Goal: Task Accomplishment & Management: Use online tool/utility

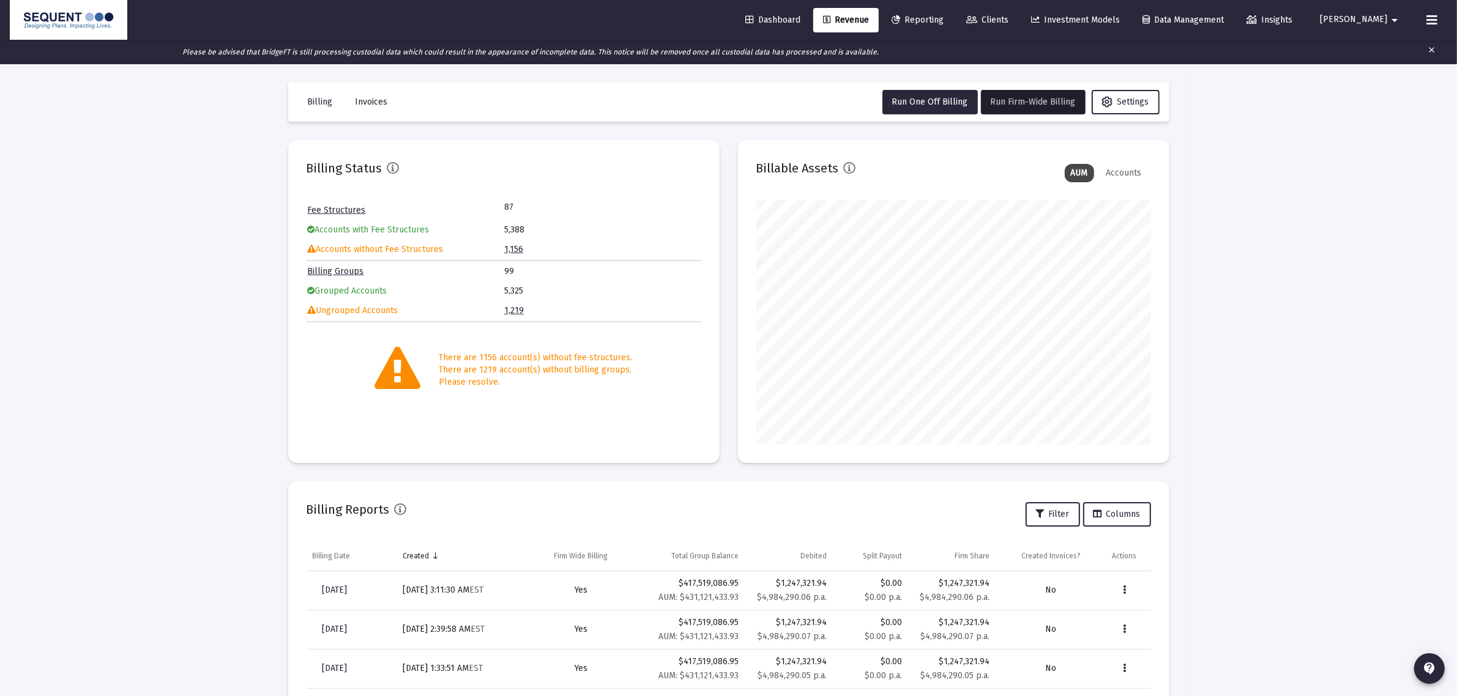
scroll to position [245, 395]
click at [1439, 10] on button at bounding box center [1431, 20] width 24 height 24
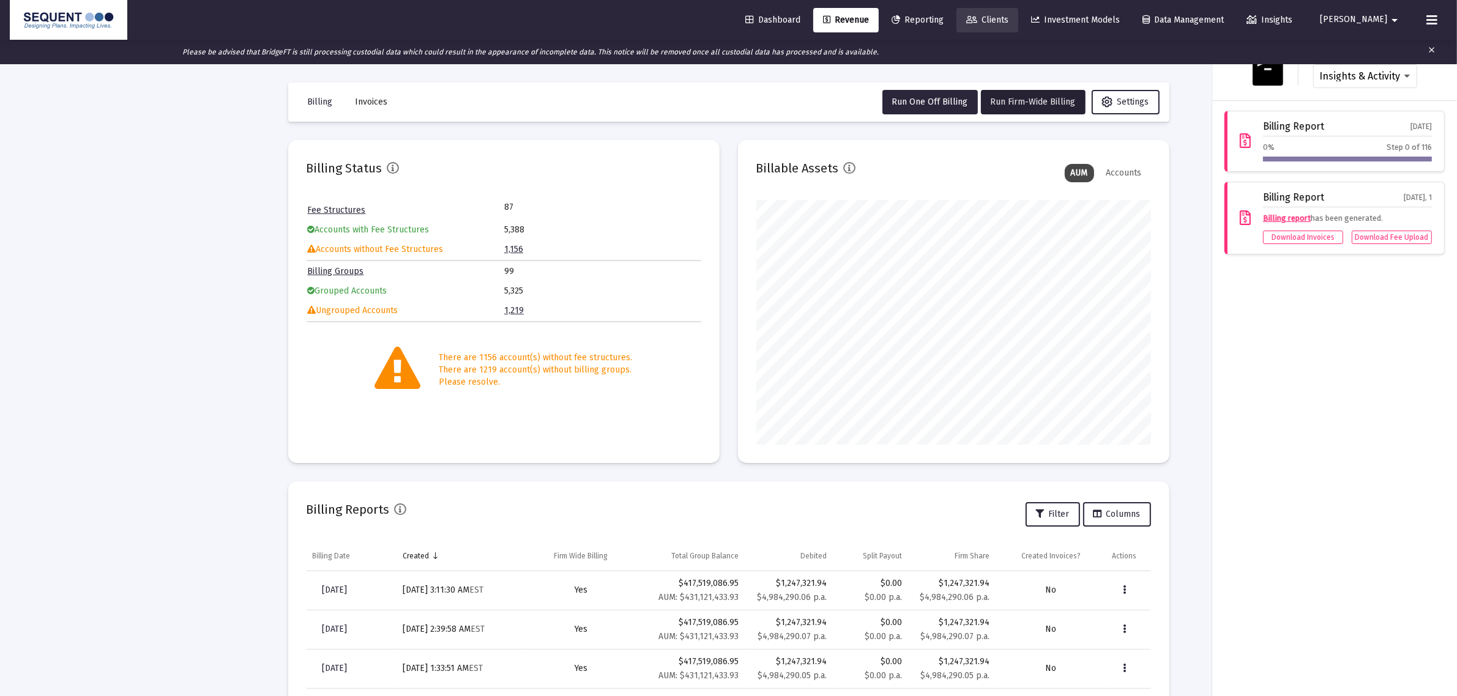
click at [1008, 16] on span "Clients" at bounding box center [987, 20] width 42 height 10
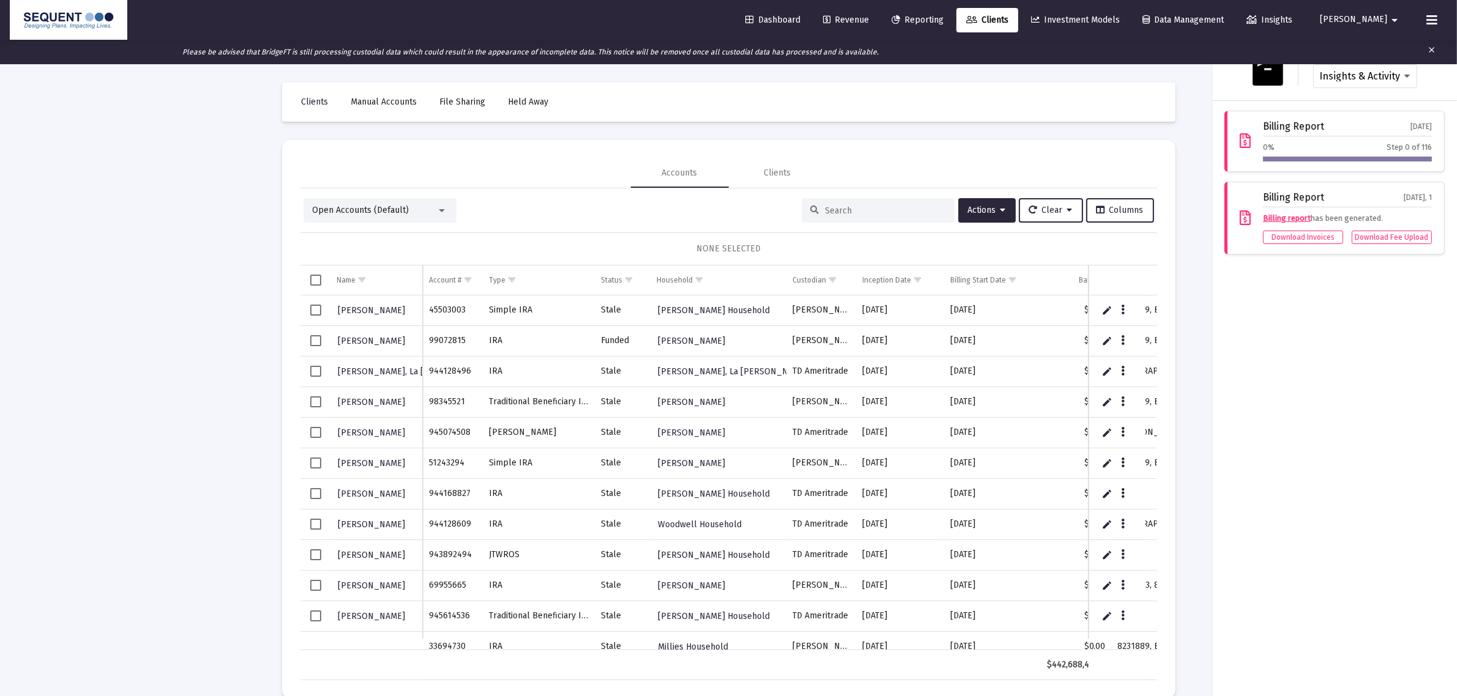
drag, startPoint x: 650, startPoint y: 641, endPoint x: 784, endPoint y: 644, distance: 133.4
click at [784, 645] on div at bounding box center [728, 348] width 1457 height 696
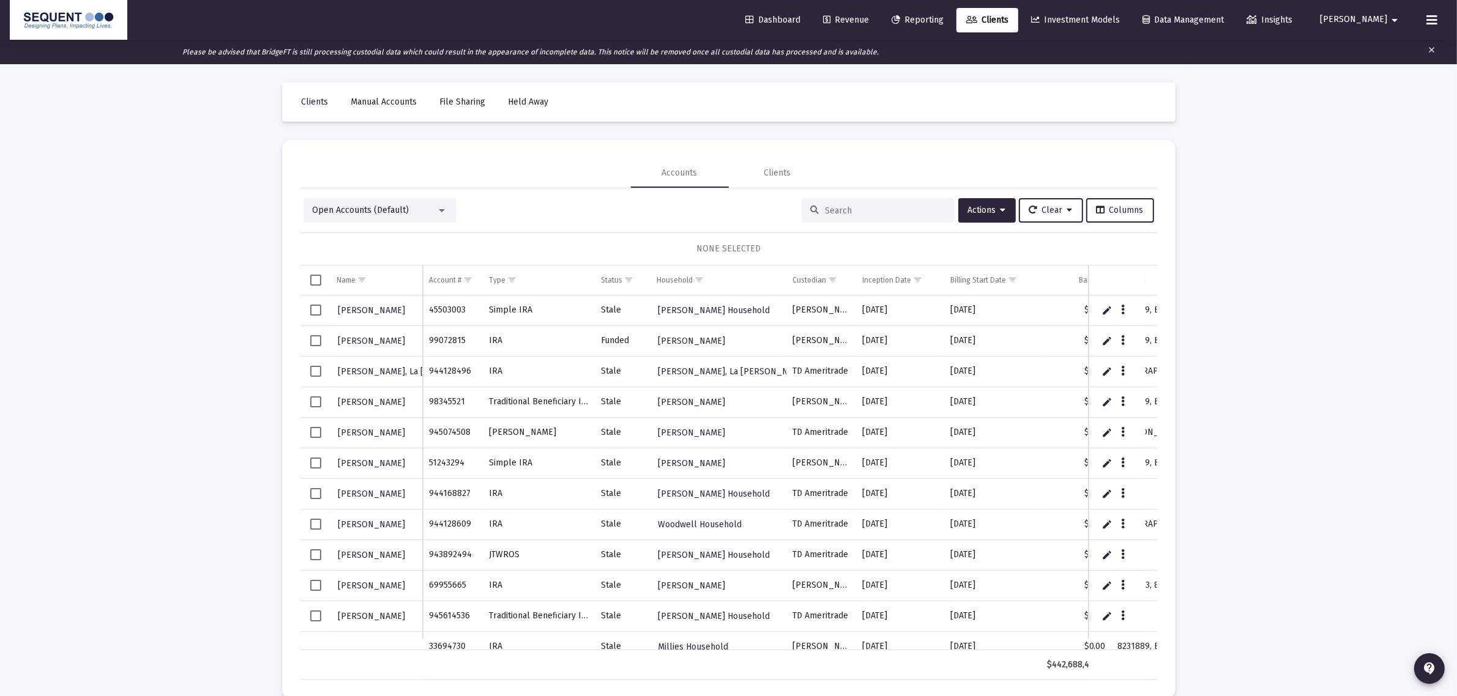
click at [958, 636] on div "Dashboard Revenue Reporting Clients Investment Models Data Management Insights …" at bounding box center [728, 348] width 1457 height 696
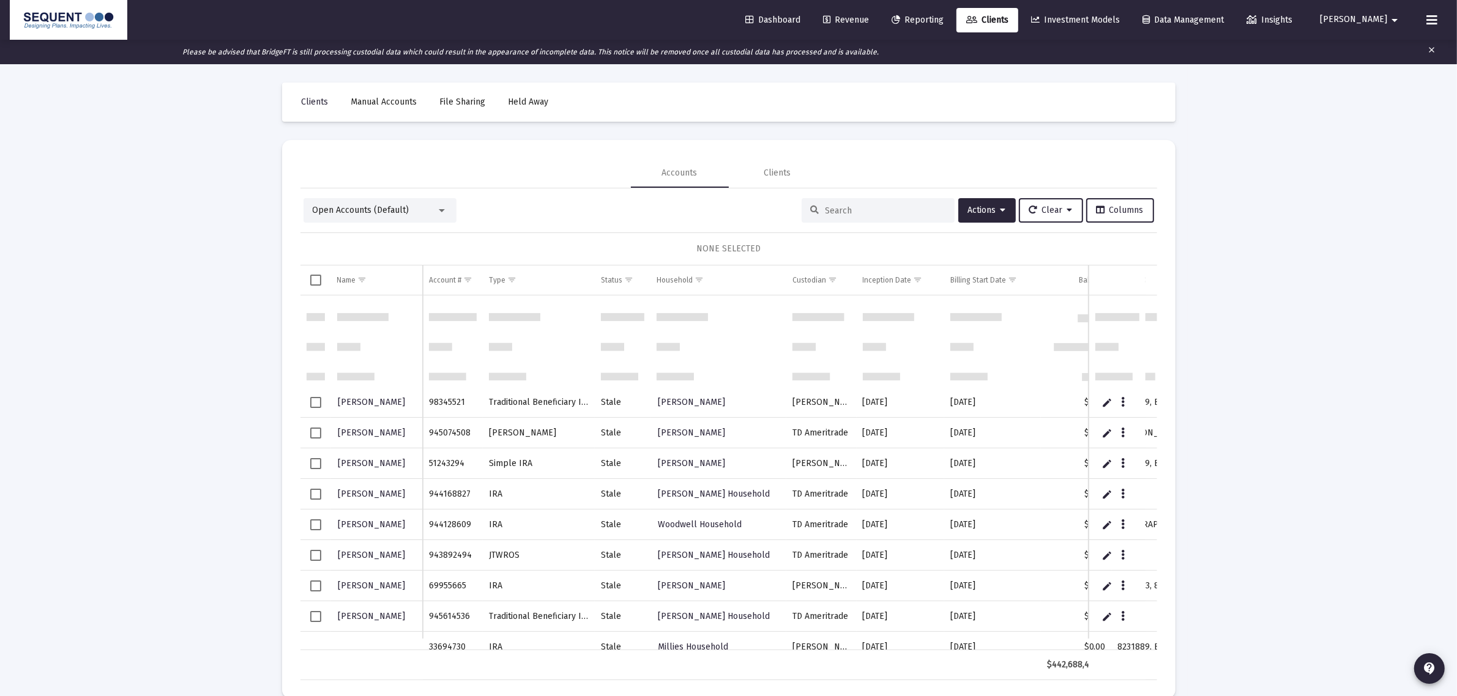
scroll to position [104, 0]
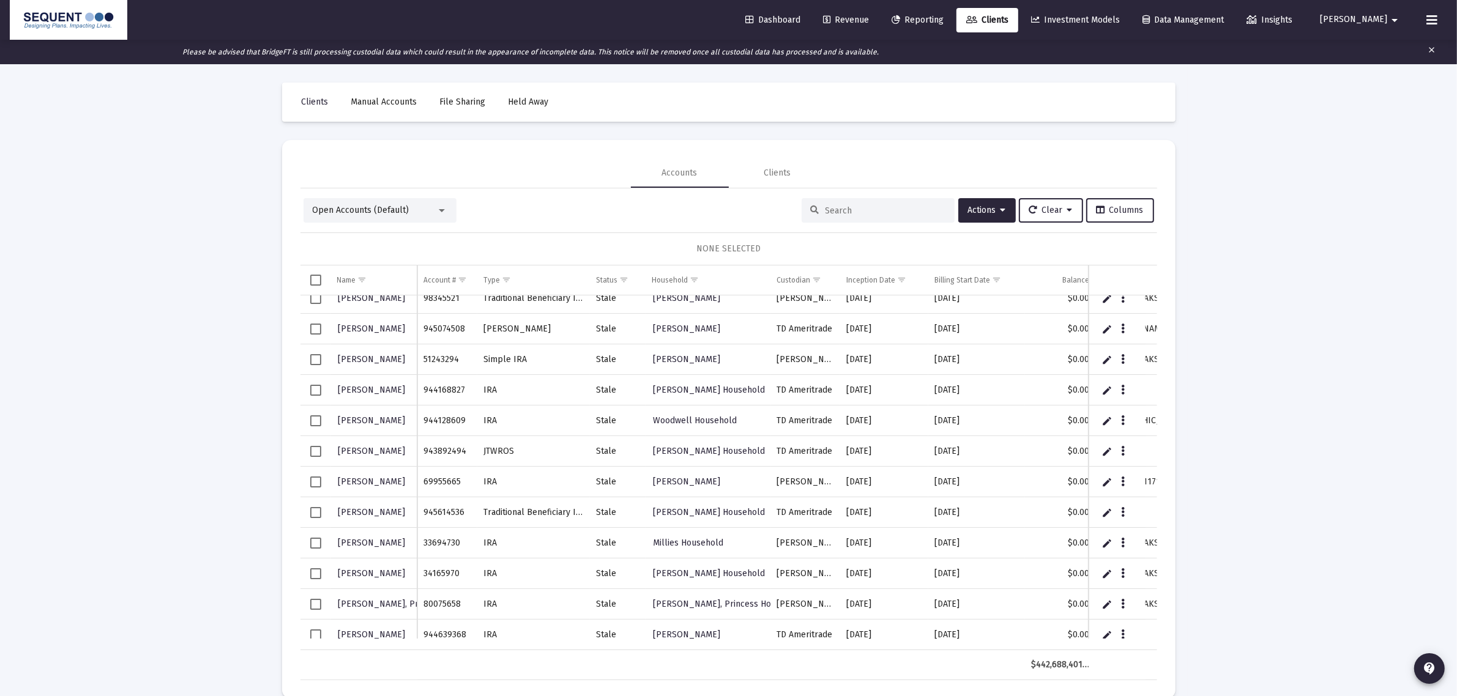
click at [1028, 635] on td "$0.00" at bounding box center [1060, 635] width 70 height 31
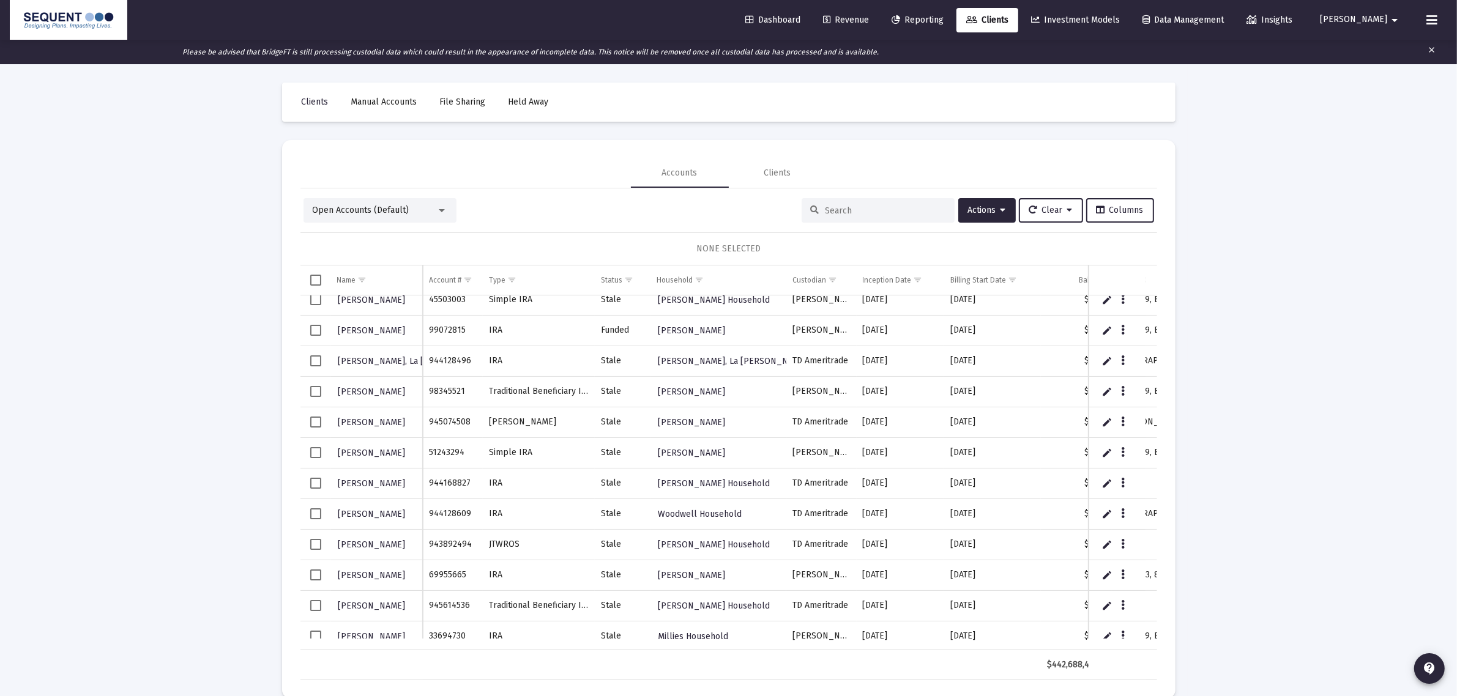
scroll to position [0, 0]
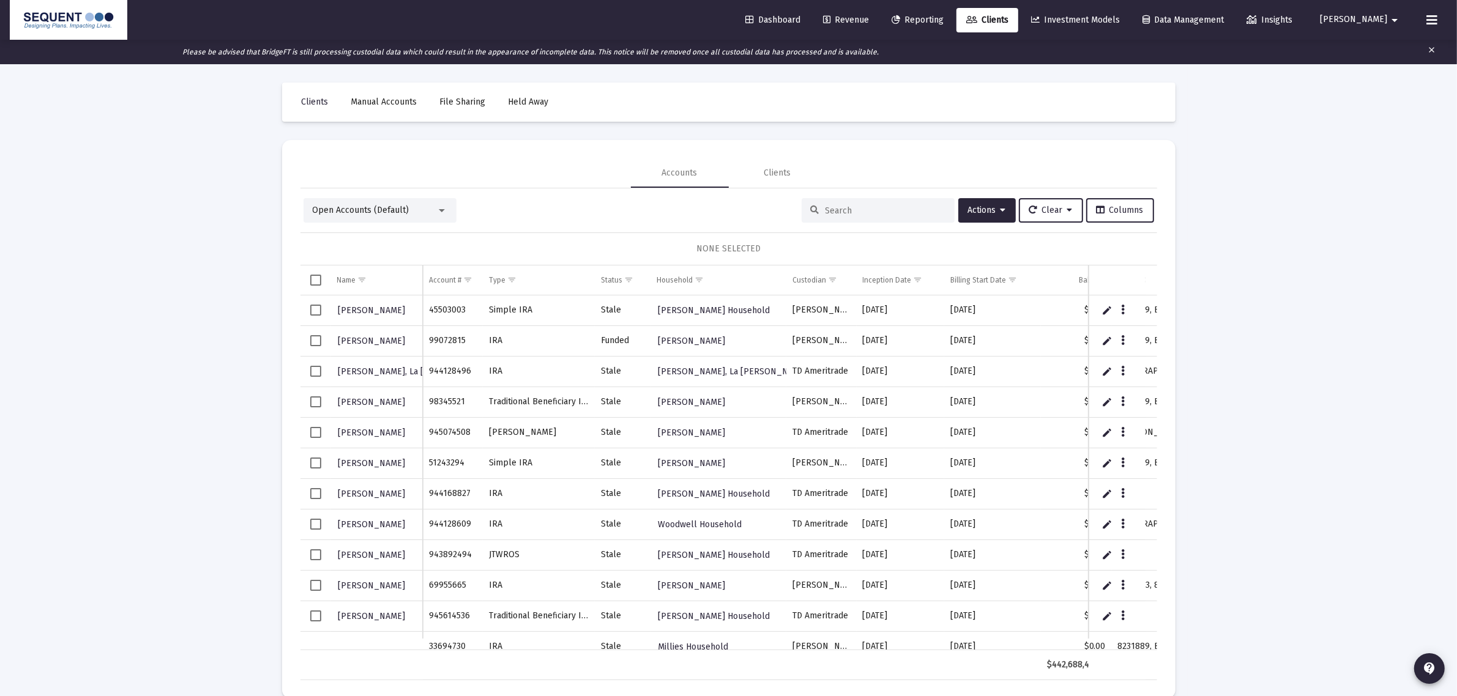
click at [845, 202] on div at bounding box center [877, 210] width 153 height 24
click at [845, 206] on input at bounding box center [885, 211] width 120 height 10
paste input "66382177"
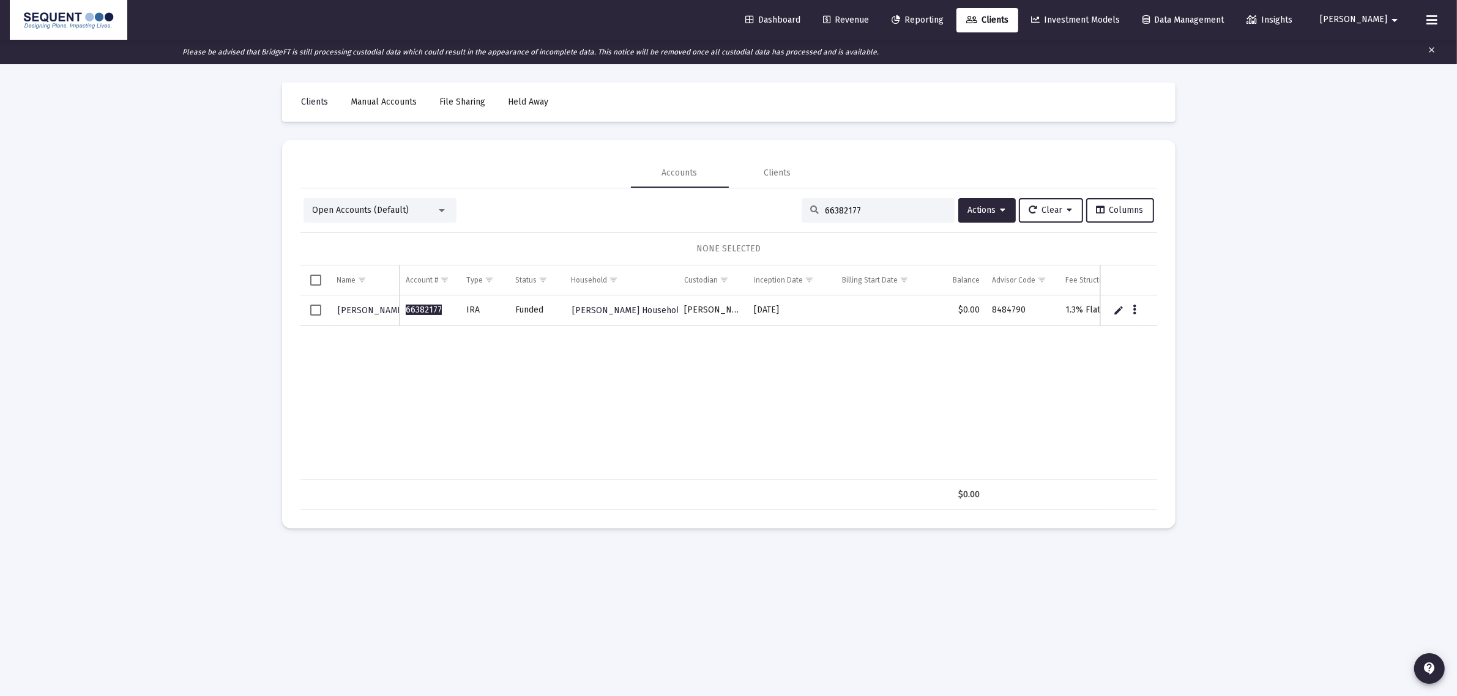
type input "66382177"
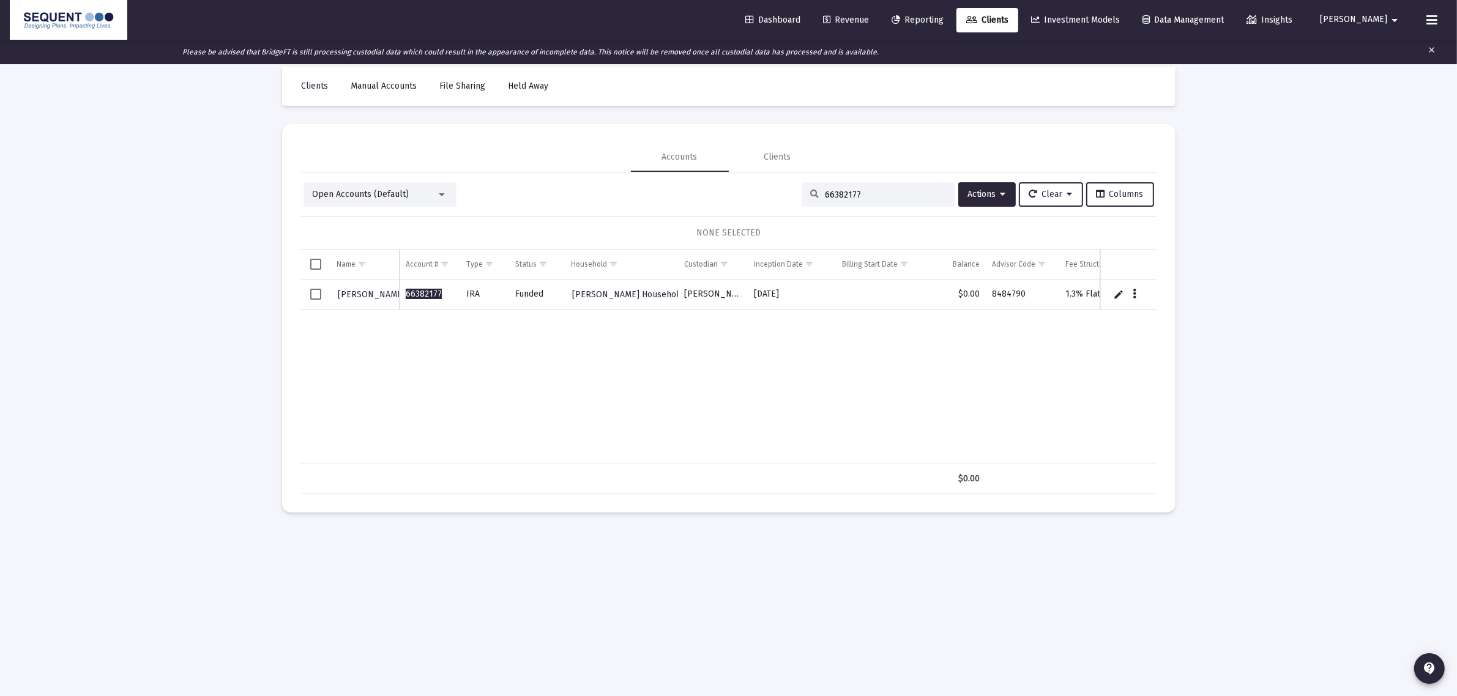
scroll to position [24, 0]
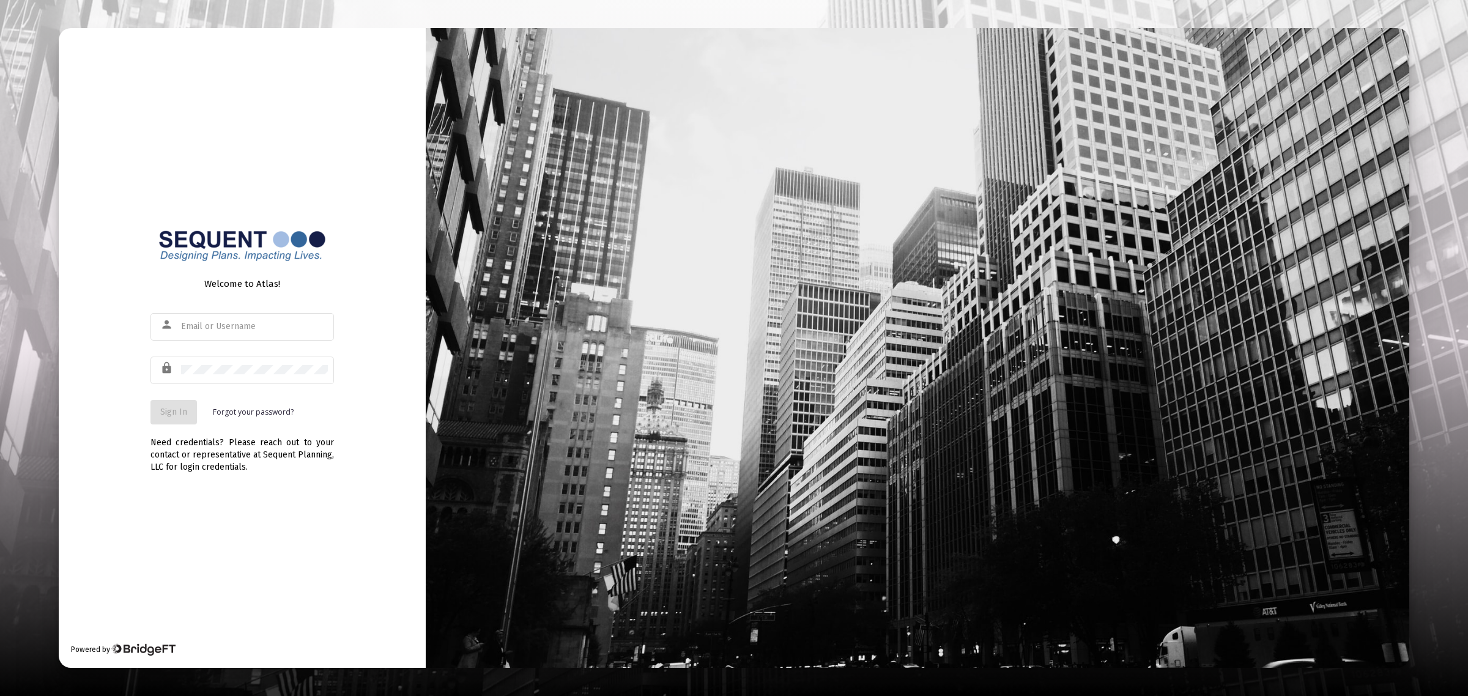
type input "[EMAIL_ADDRESS][DOMAIN_NAME]"
click at [176, 414] on span "Sign In" at bounding box center [173, 412] width 27 height 10
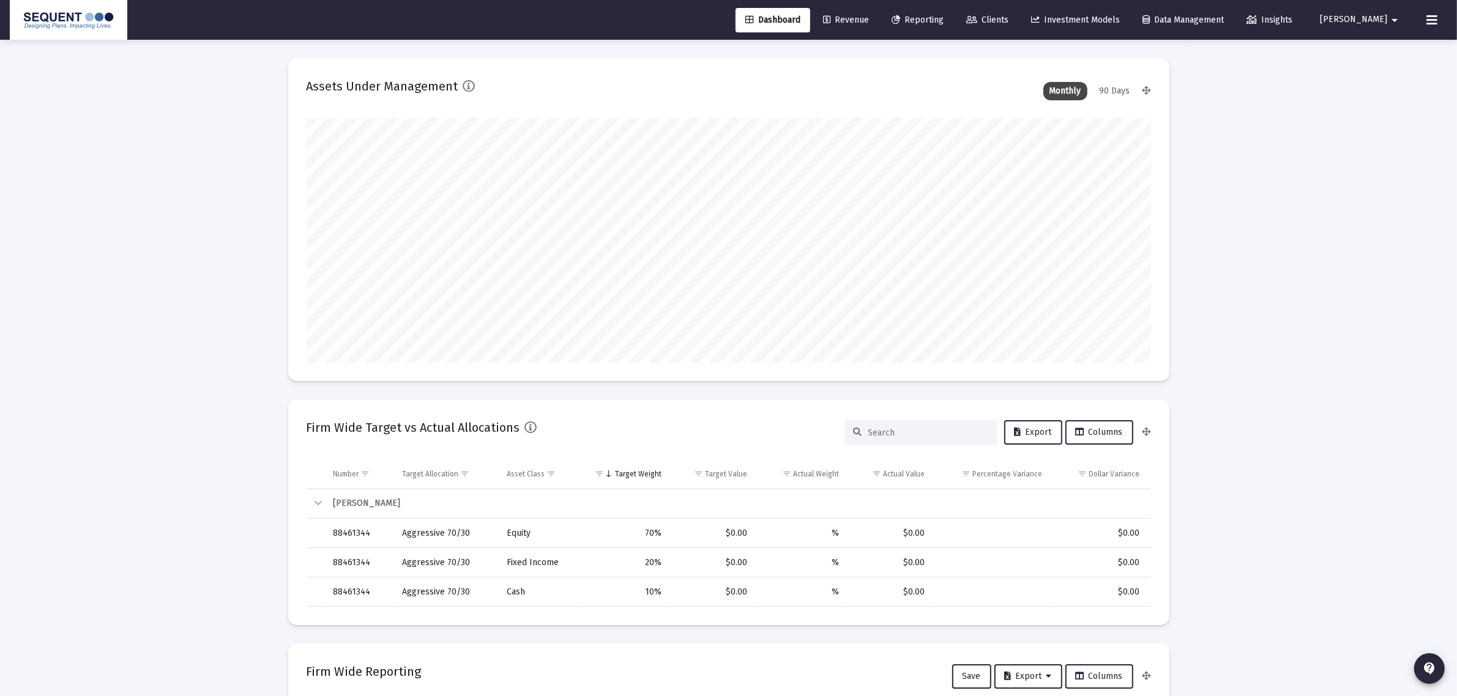
scroll to position [245, 455]
type input "[DATE]"
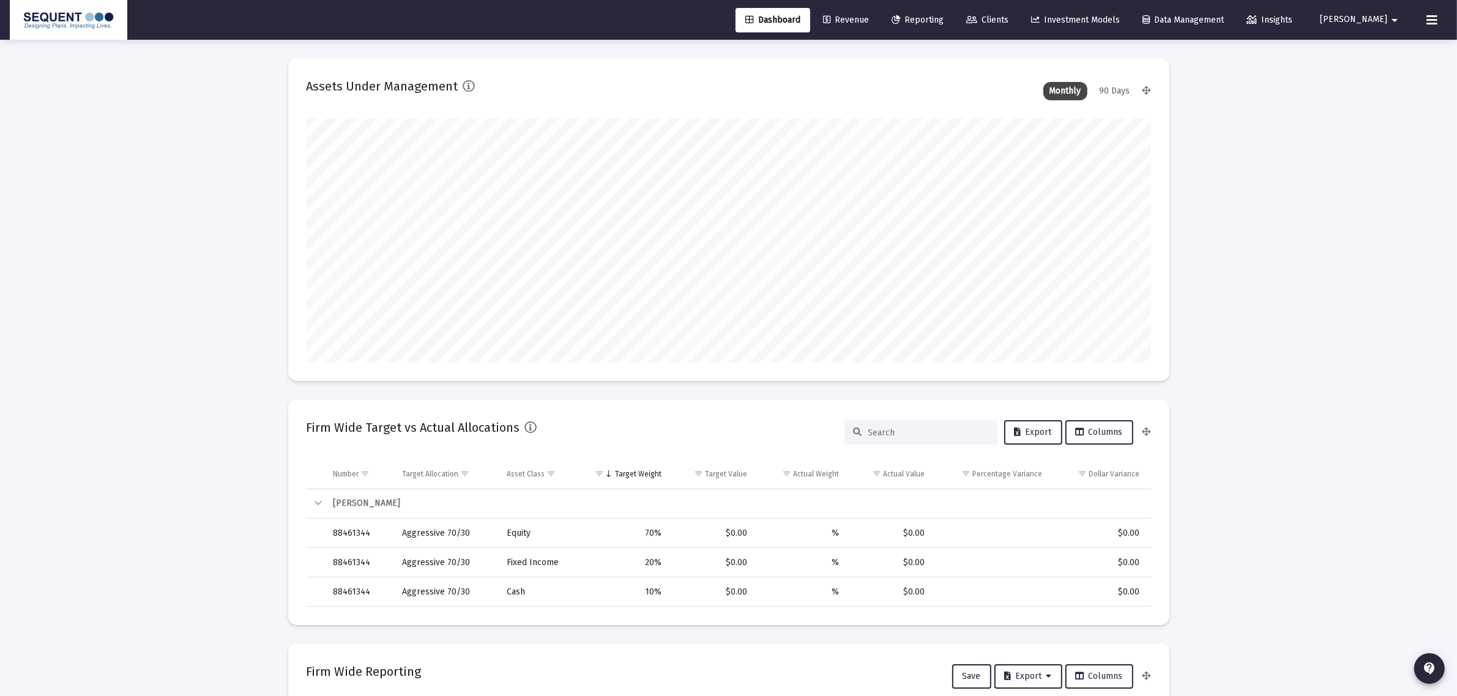
click at [869, 22] on span "Revenue" at bounding box center [846, 20] width 46 height 10
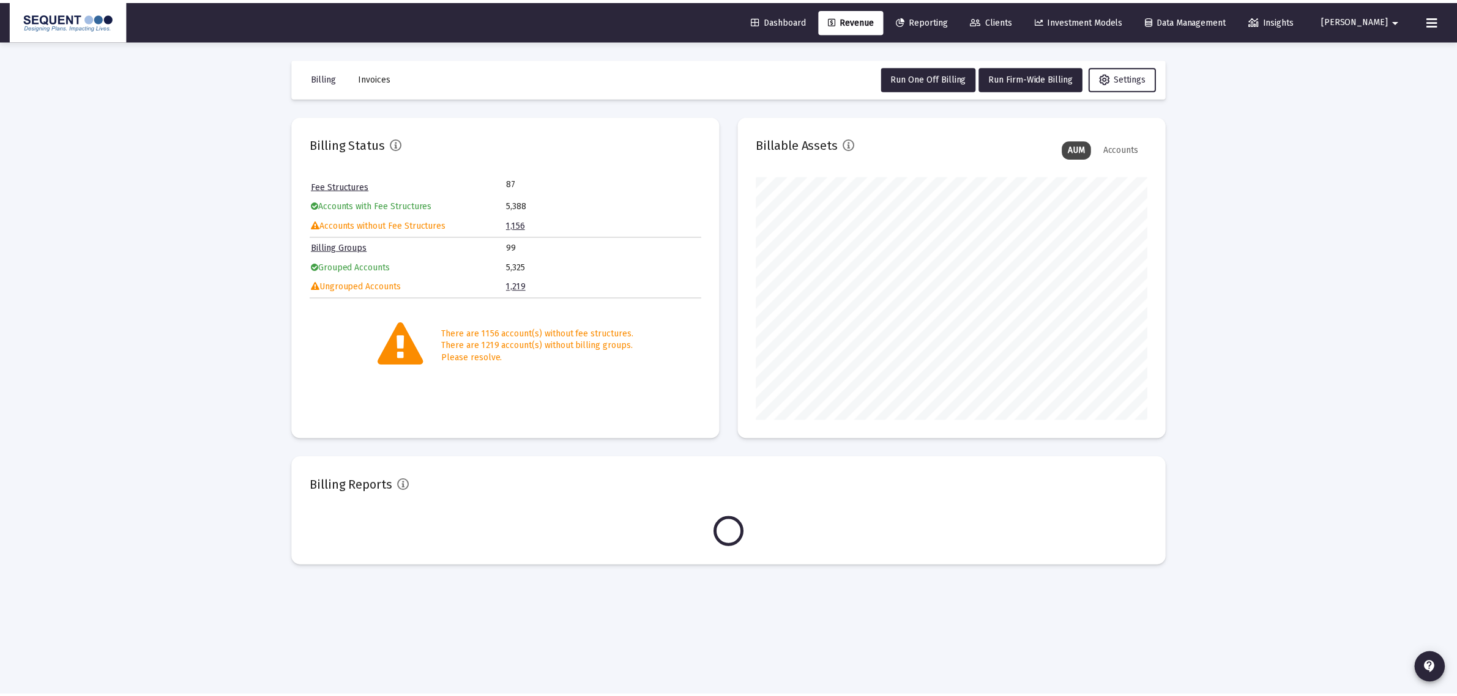
scroll to position [245, 395]
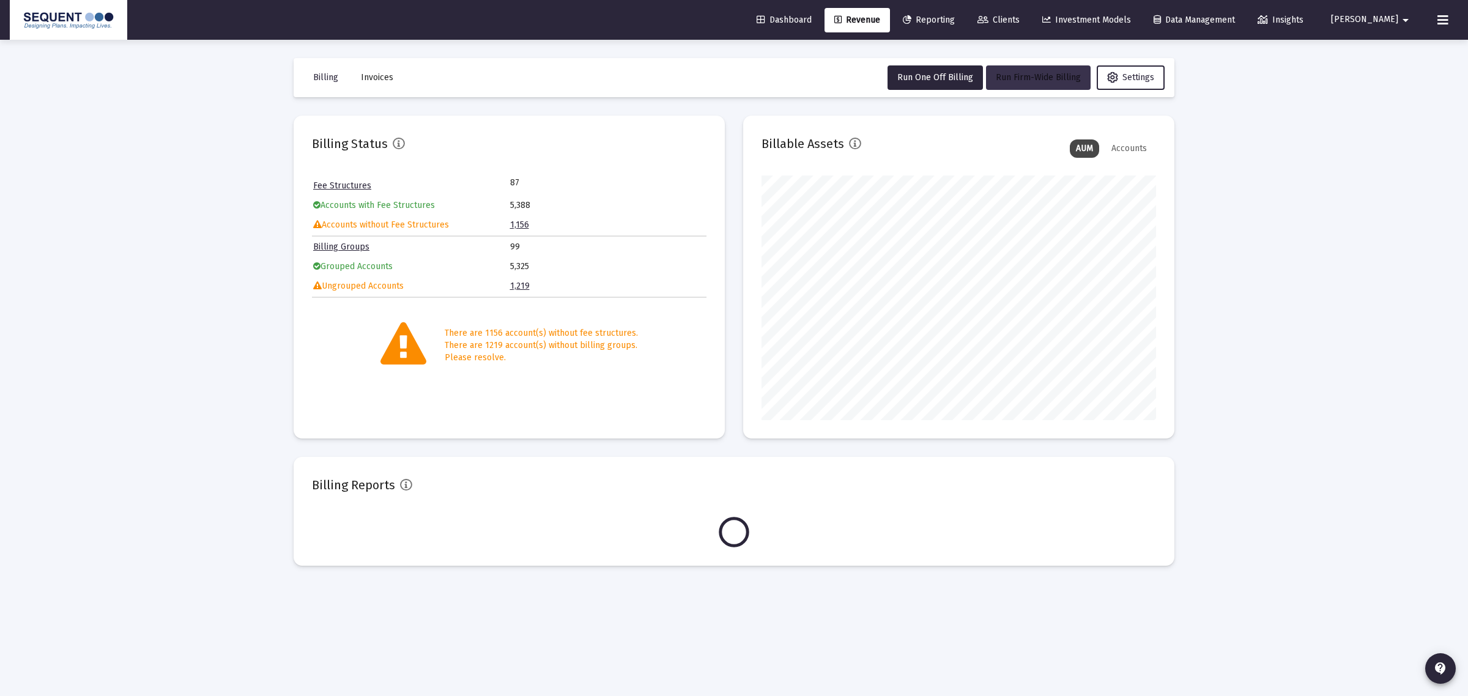
click at [1030, 77] on span "Run Firm-Wide Billing" at bounding box center [1038, 77] width 85 height 10
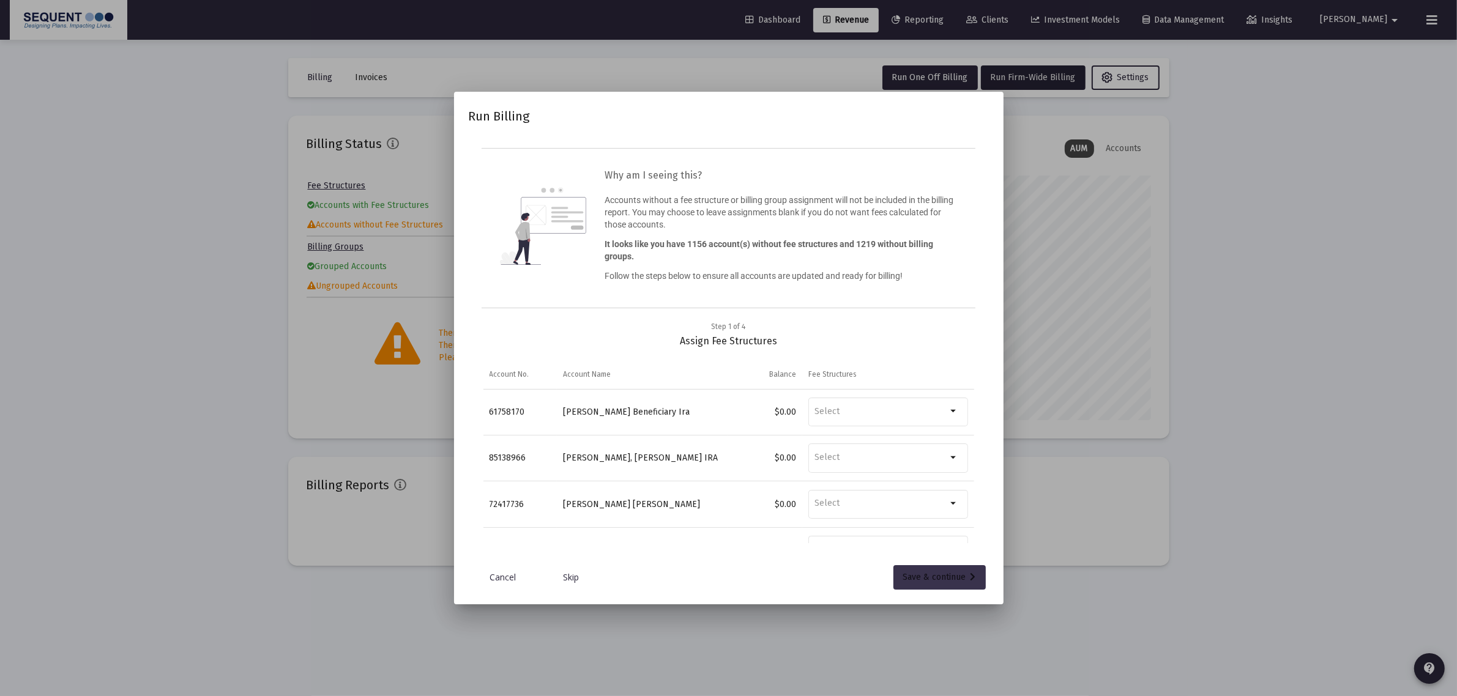
click at [947, 570] on div "Save & continue" at bounding box center [939, 577] width 73 height 24
click at [946, 571] on div "Save & continue" at bounding box center [939, 577] width 73 height 24
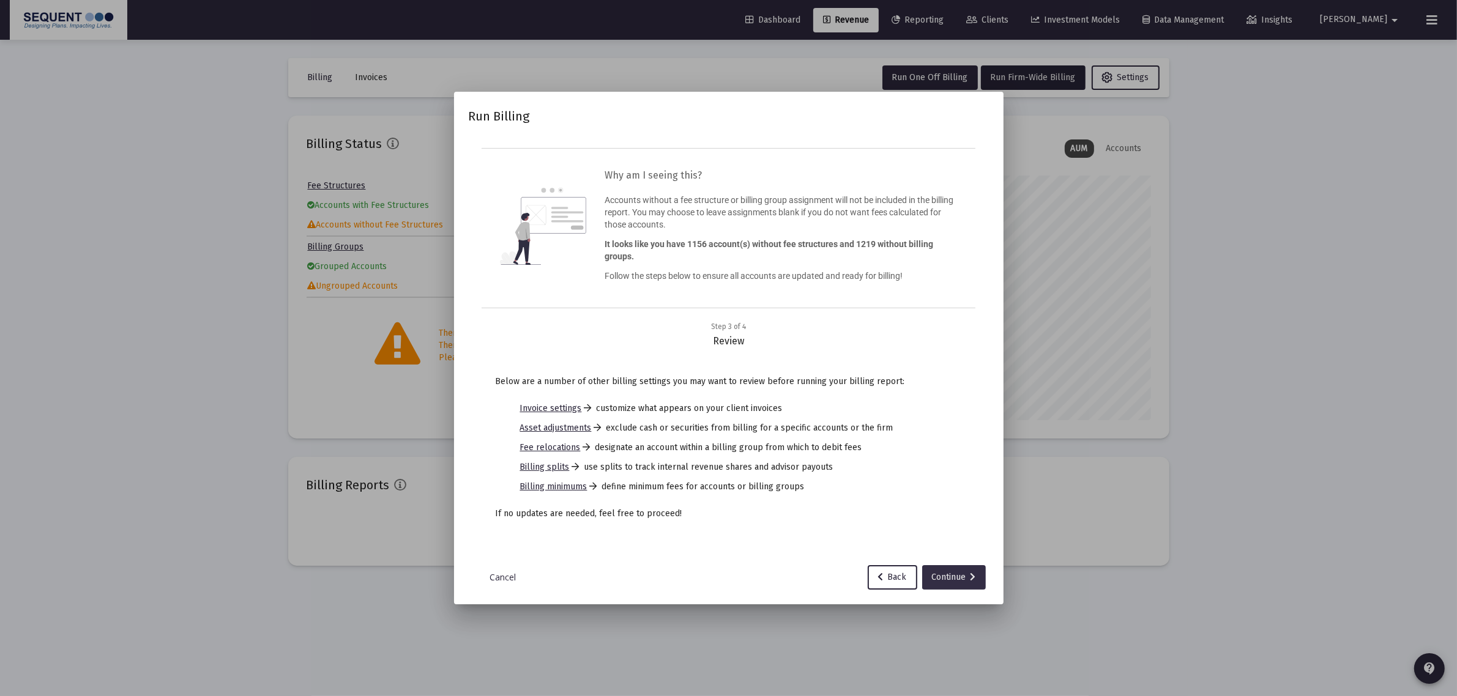
click at [947, 574] on div "Continue" at bounding box center [954, 577] width 44 height 24
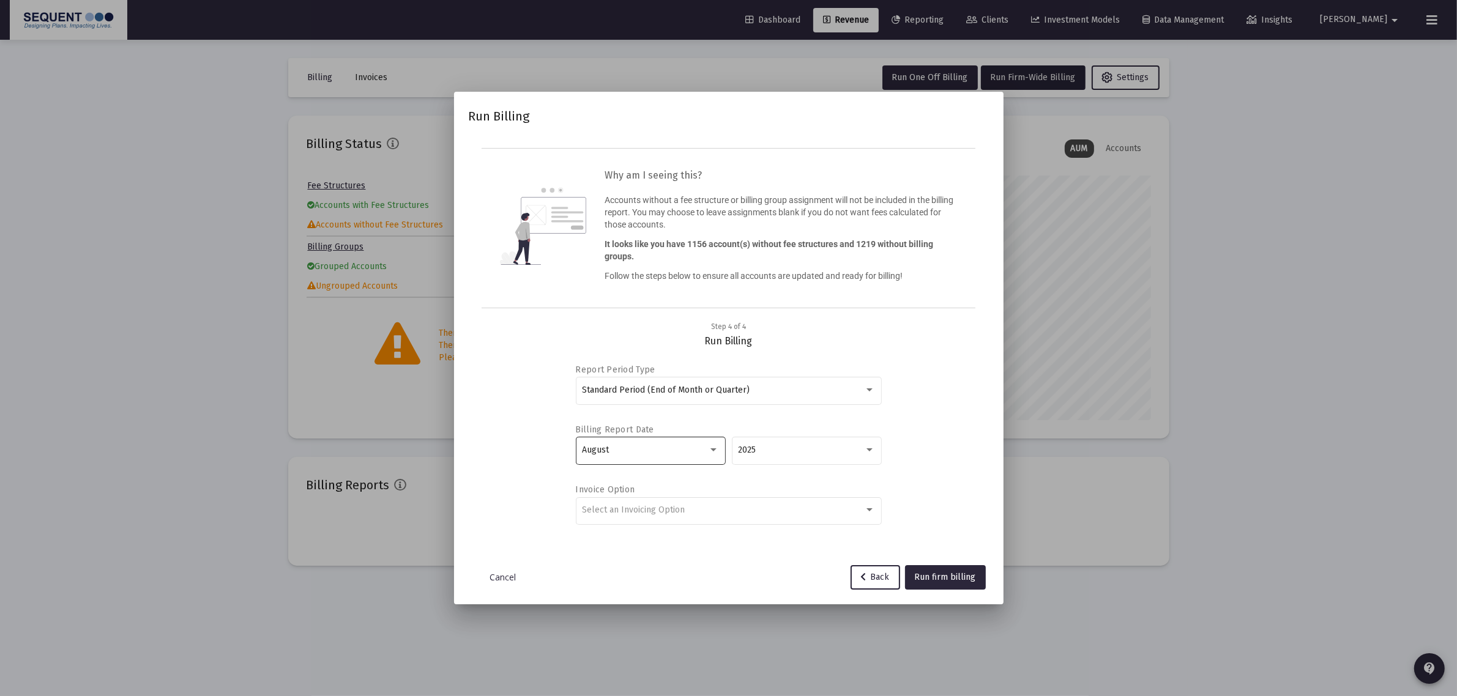
click at [681, 450] on div "August" at bounding box center [645, 450] width 126 height 10
click at [678, 485] on span "September" at bounding box center [650, 477] width 137 height 26
click at [973, 575] on span "Run firm billing" at bounding box center [945, 577] width 61 height 10
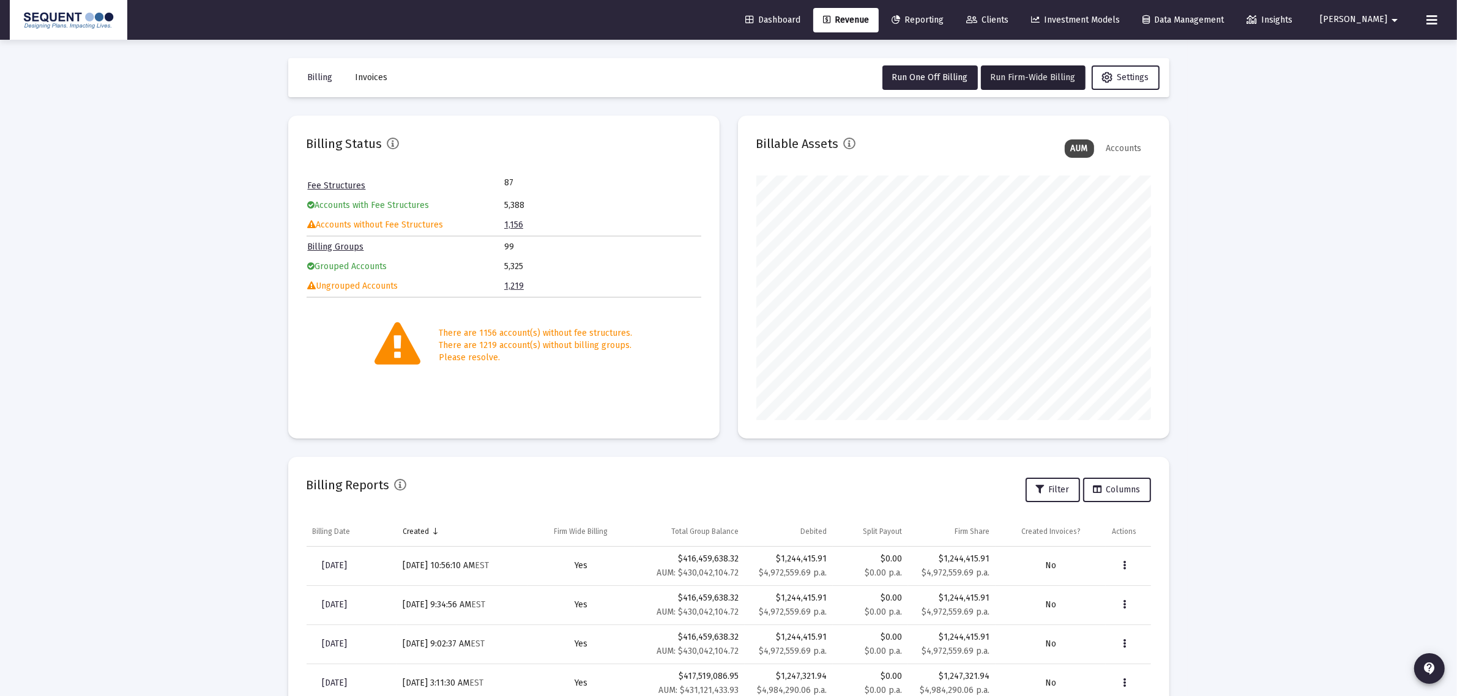
click at [1429, 314] on div "Loading... Billing Invoices Run One Off Billing Run Firm-Wide Billing Settings …" at bounding box center [728, 504] width 1457 height 1009
